Goal: Use online tool/utility: Use online tool/utility

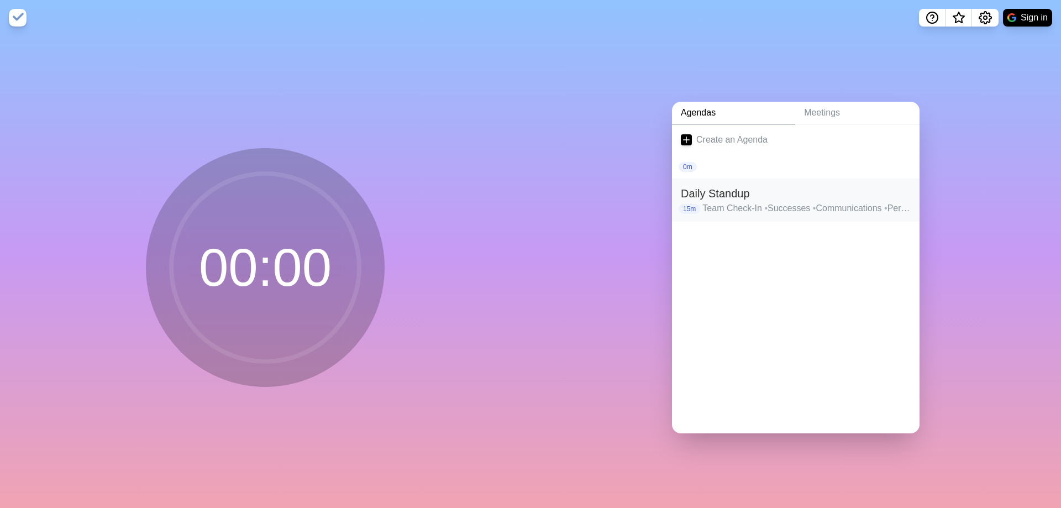
click at [785, 197] on h2 "Daily Standup" at bounding box center [796, 193] width 230 height 17
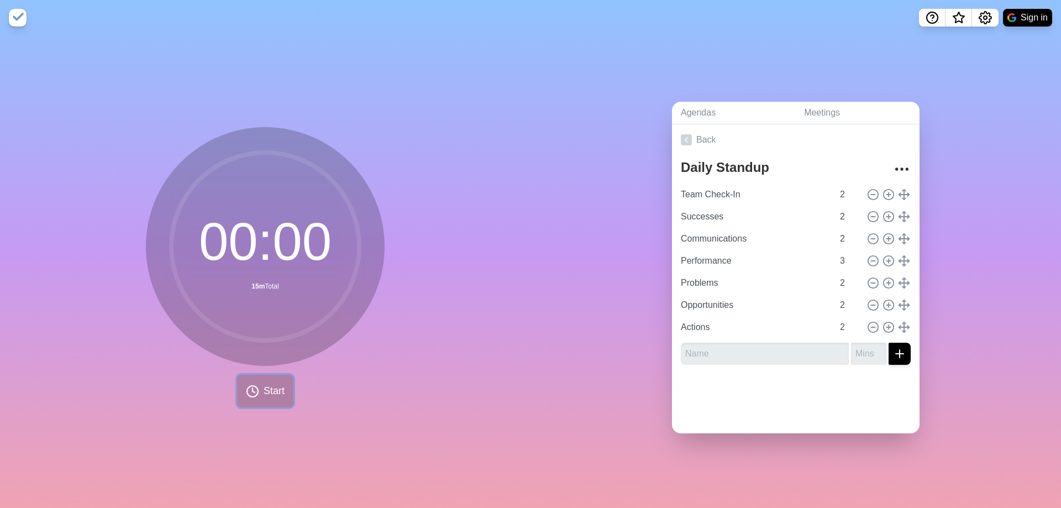
click at [276, 397] on button "Start" at bounding box center [265, 391] width 56 height 33
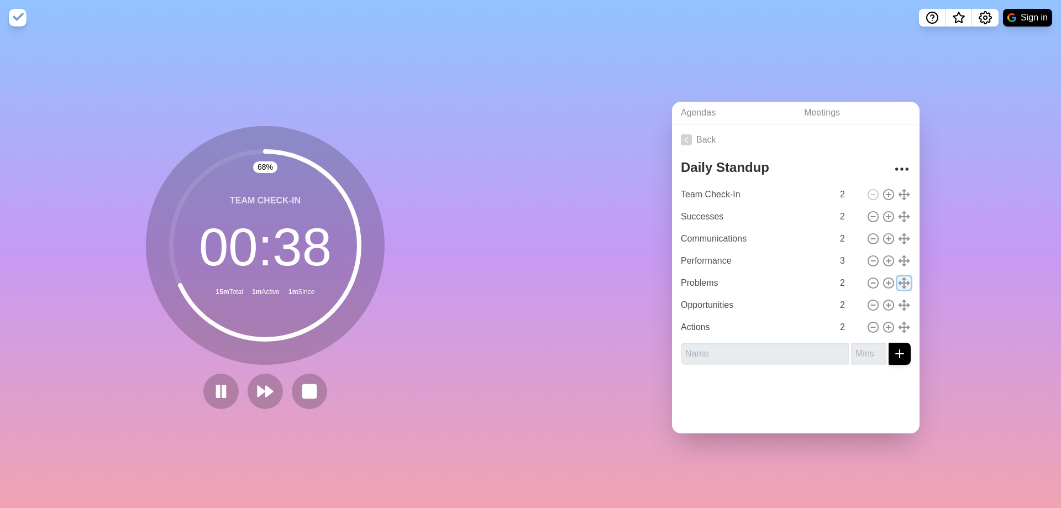
click at [898, 277] on icon at bounding box center [904, 283] width 12 height 12
drag, startPoint x: 889, startPoint y: 276, endPoint x: 892, endPoint y: 207, distance: 69.2
click at [892, 207] on div "Team Check-In 2 Successes 2 Communications 2 Performance 3 Problems 2 Opportuni…" at bounding box center [796, 260] width 230 height 155
click at [904, 279] on line at bounding box center [904, 282] width 0 height 10
type input "Problems"
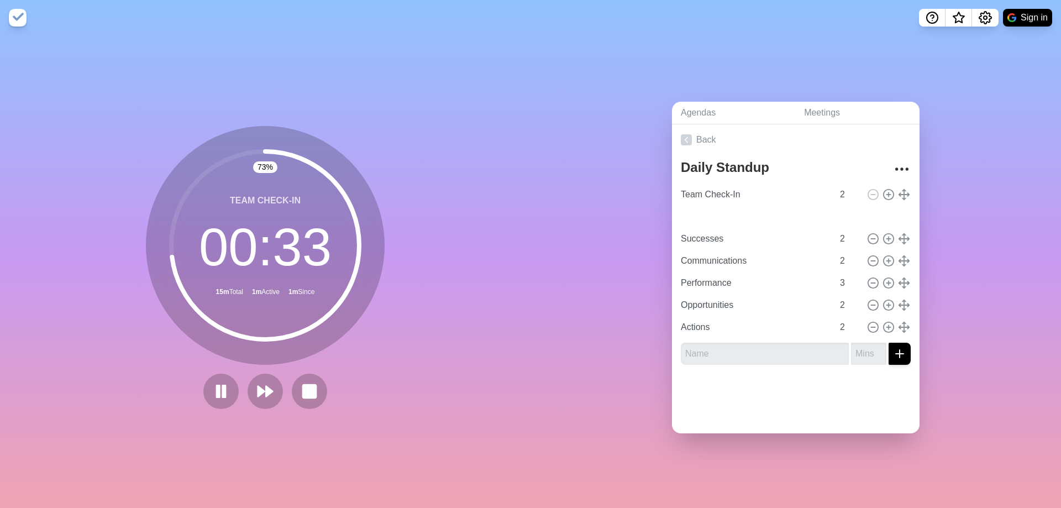
type input "Successes"
type input "Communications"
type input "2"
type input "Performance"
type input "3"
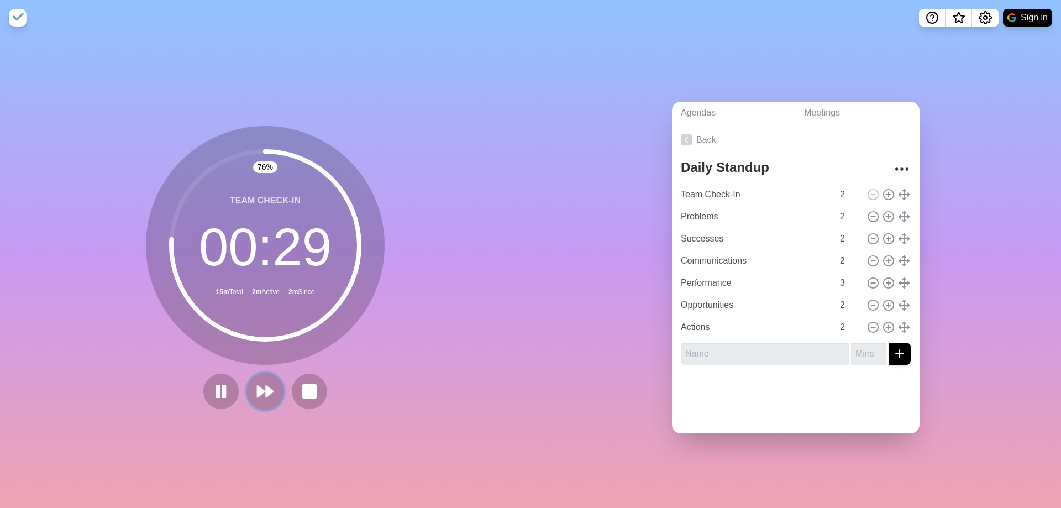
click at [258, 388] on polygon at bounding box center [261, 391] width 7 height 11
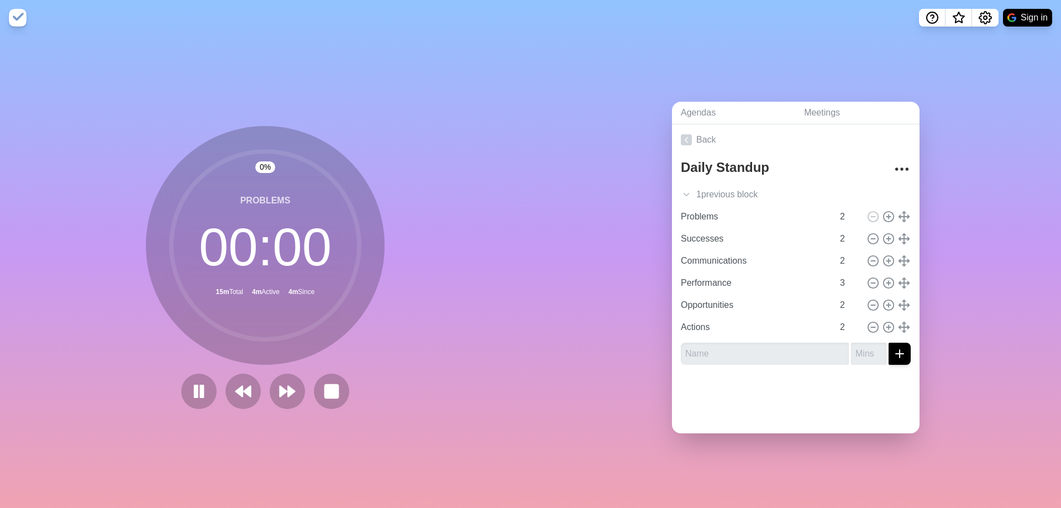
click at [323, 379] on div at bounding box center [265, 391] width 177 height 35
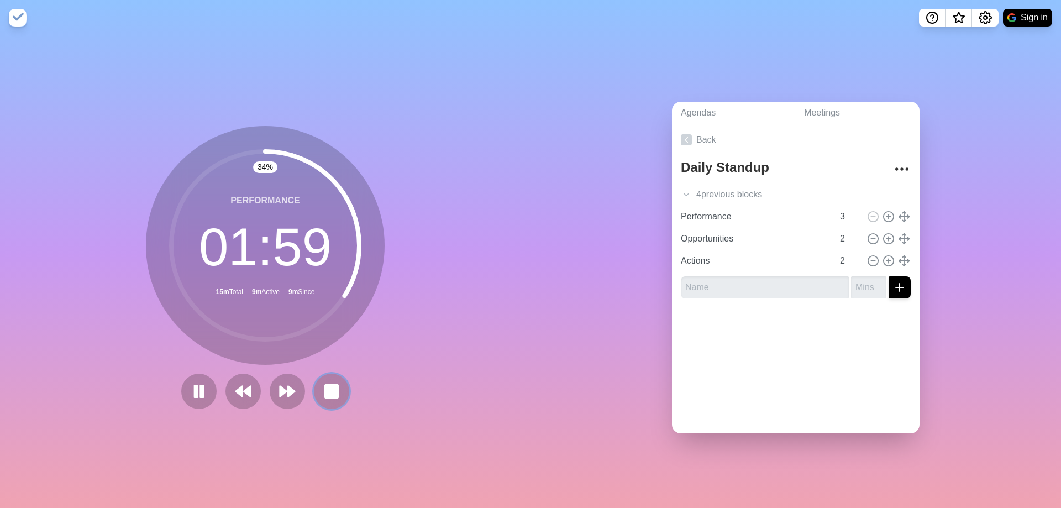
click at [325, 391] on rect at bounding box center [331, 391] width 13 height 13
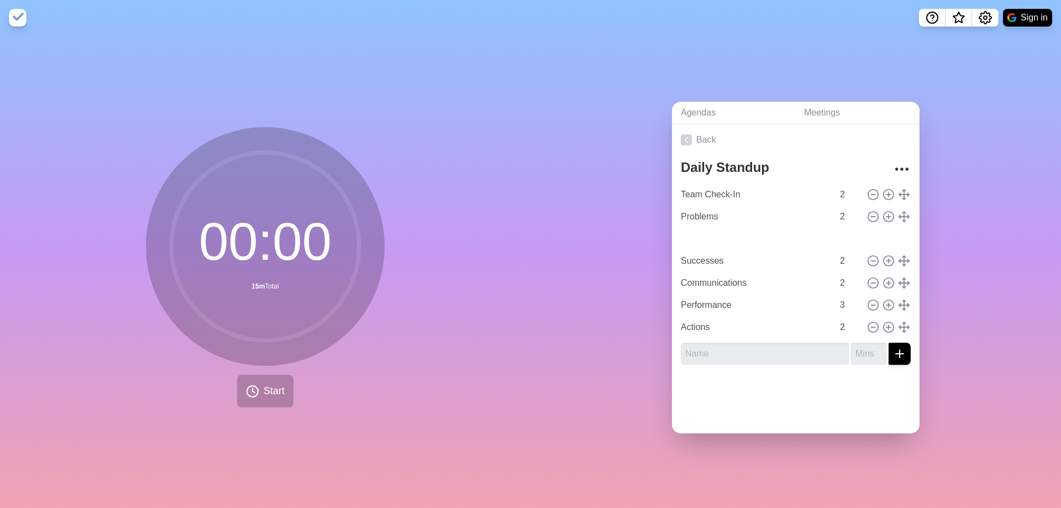
type input "Opportunities"
type input "Successes"
type input "Communications"
type input "2"
type input "Performance"
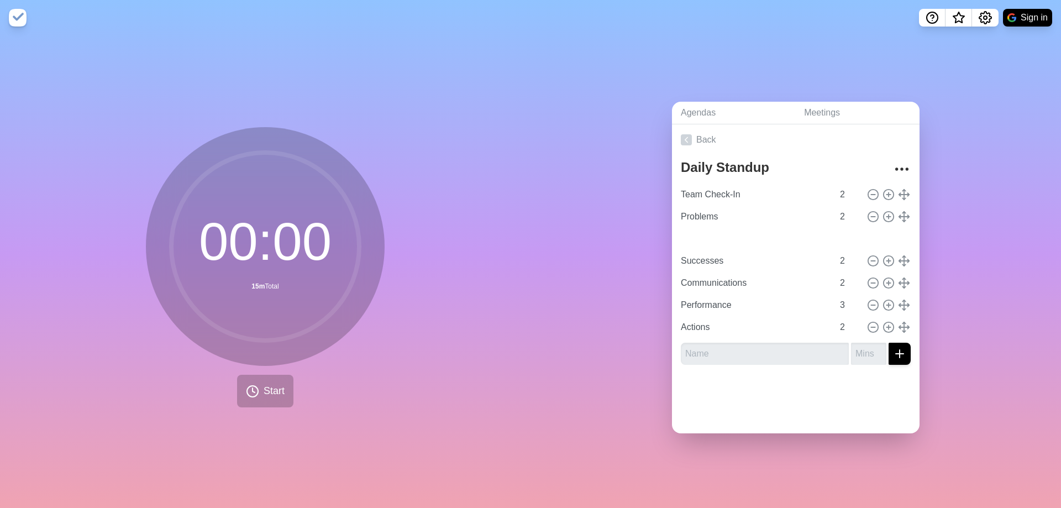
type input "3"
type input "Actions"
type input "Successes"
type input "Communications"
type input "2"
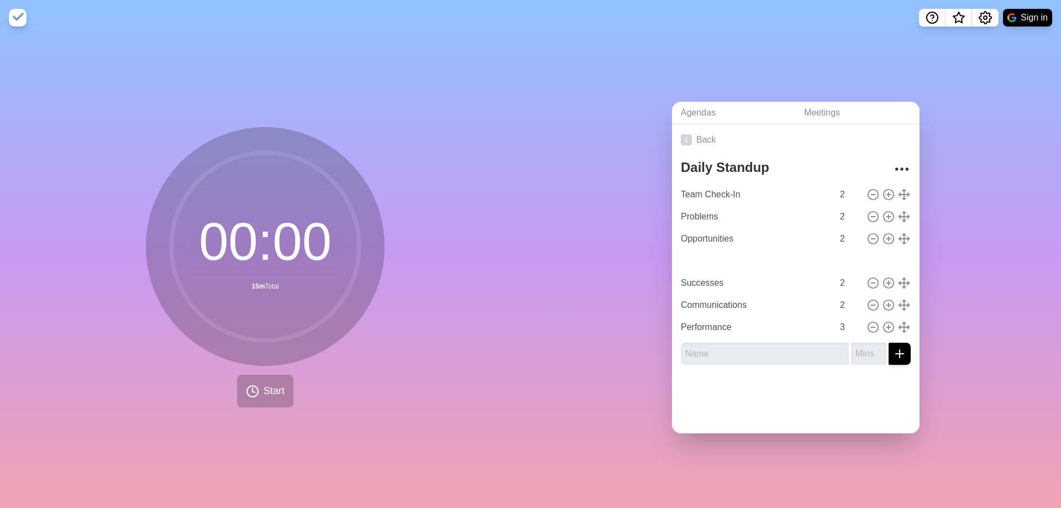
type input "Performance"
type input "3"
